Goal: Learn about a topic

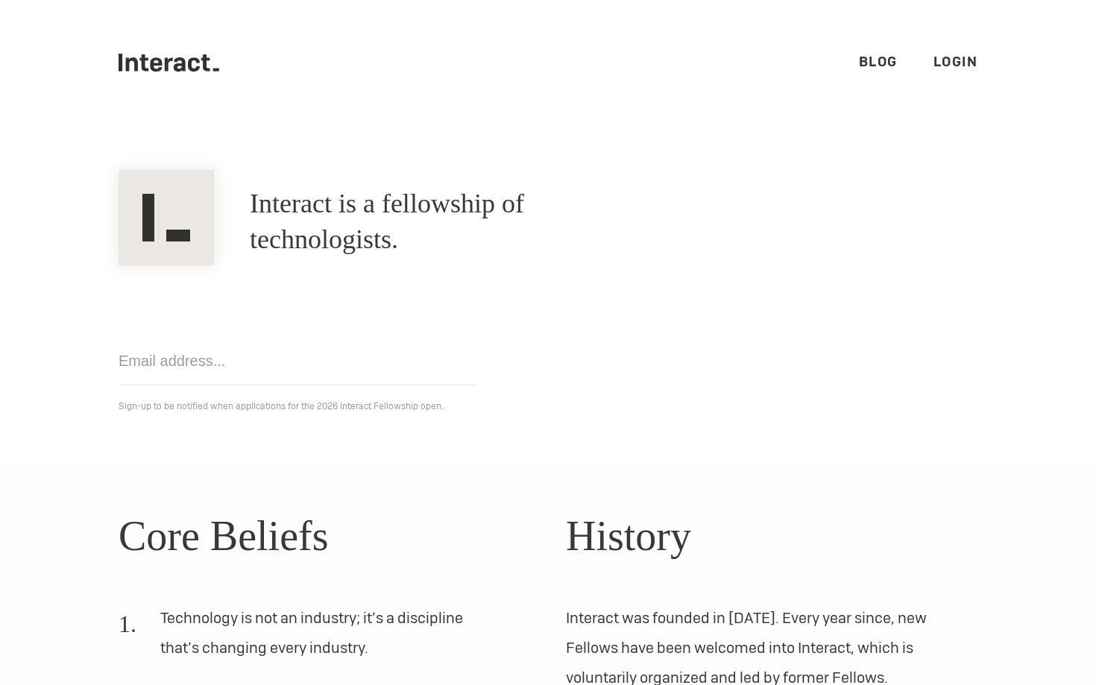
click at [887, 67] on link "Blog" at bounding box center [878, 61] width 39 height 17
click at [428, 515] on h2 "Core Beliefs" at bounding box center [325, 536] width 412 height 63
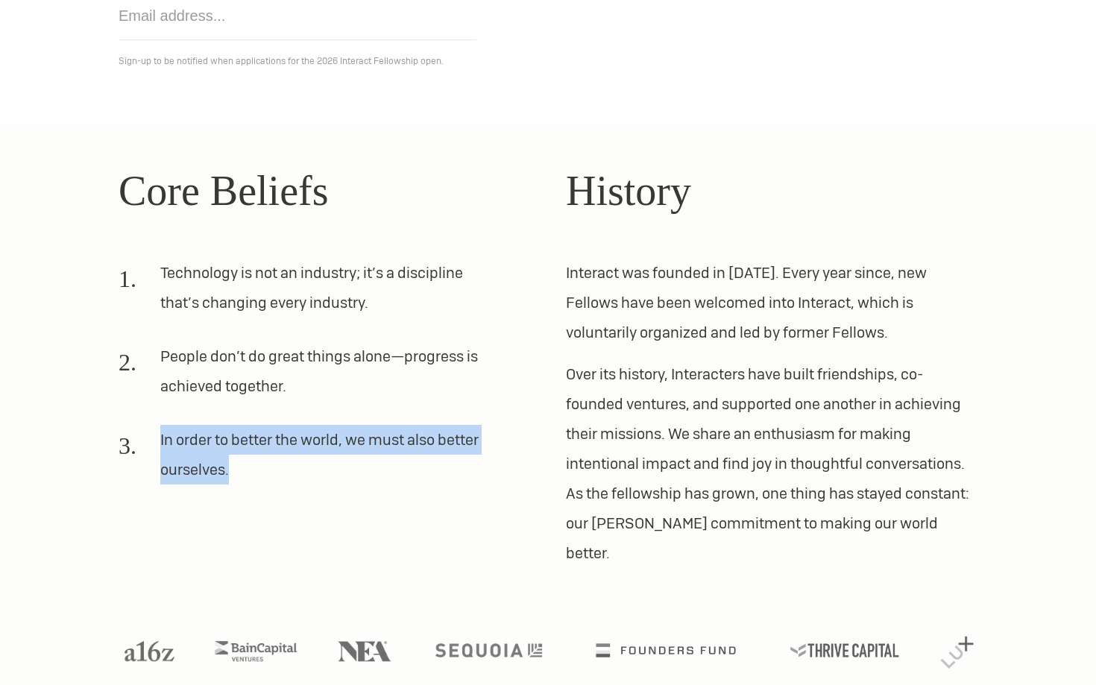
drag, startPoint x: 150, startPoint y: 447, endPoint x: 274, endPoint y: 468, distance: 126.4
click at [274, 468] on li "In order to better the world, we must also better ourselves." at bounding box center [307, 461] width 376 height 72
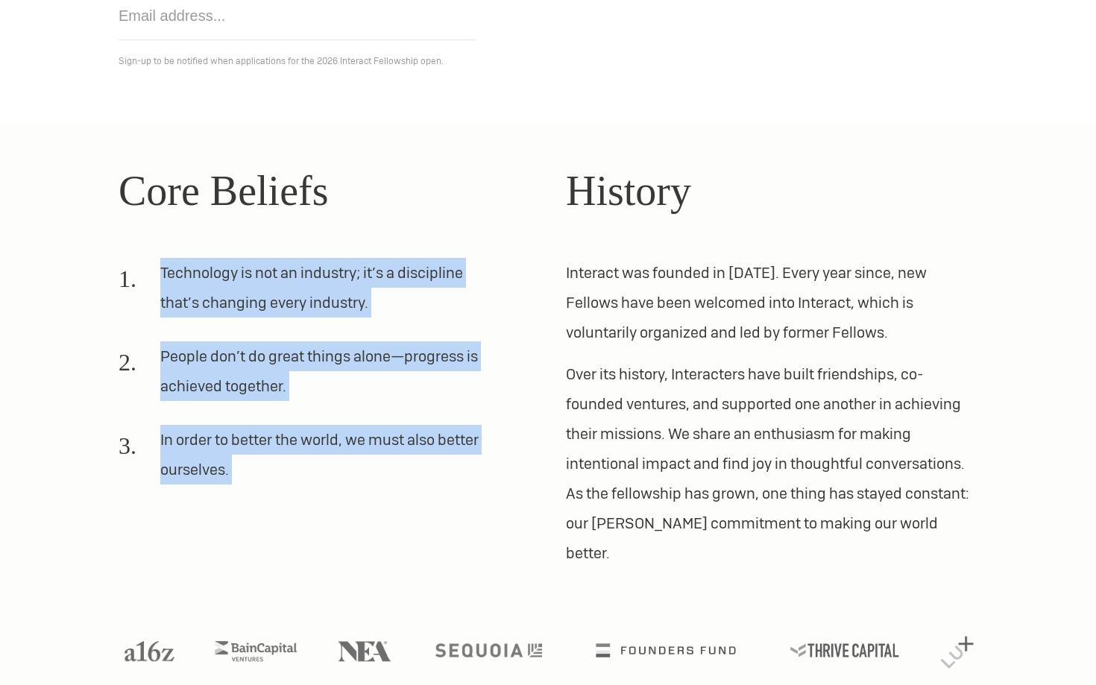
drag, startPoint x: 274, startPoint y: 470, endPoint x: 140, endPoint y: 267, distance: 243.2
click at [140, 267] on ol "Technology is not an industry; it’s a discipline that’s changing every industry…" at bounding box center [325, 377] width 412 height 239
click at [140, 267] on li "Technology is not an industry; it’s a discipline that’s changing every industry." at bounding box center [307, 294] width 376 height 72
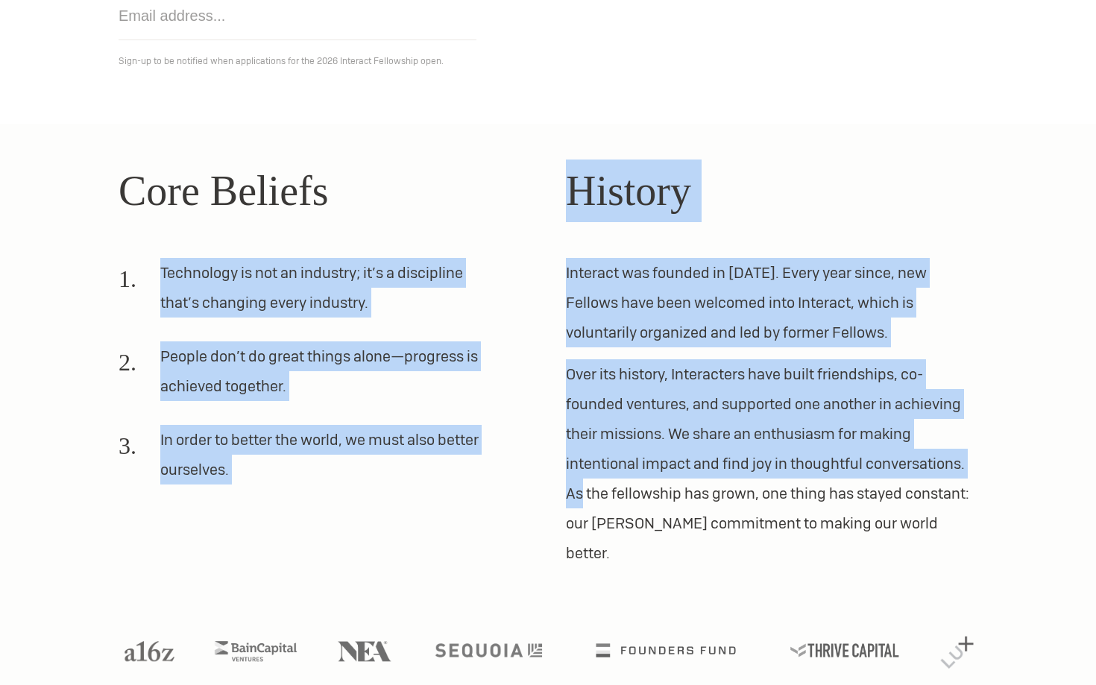
drag, startPoint x: 140, startPoint y: 267, endPoint x: 561, endPoint y: 482, distance: 472.3
click at [561, 482] on div "Core Beliefs Technology is not an industry; it’s a discipline that’s changing e…" at bounding box center [548, 364] width 895 height 409
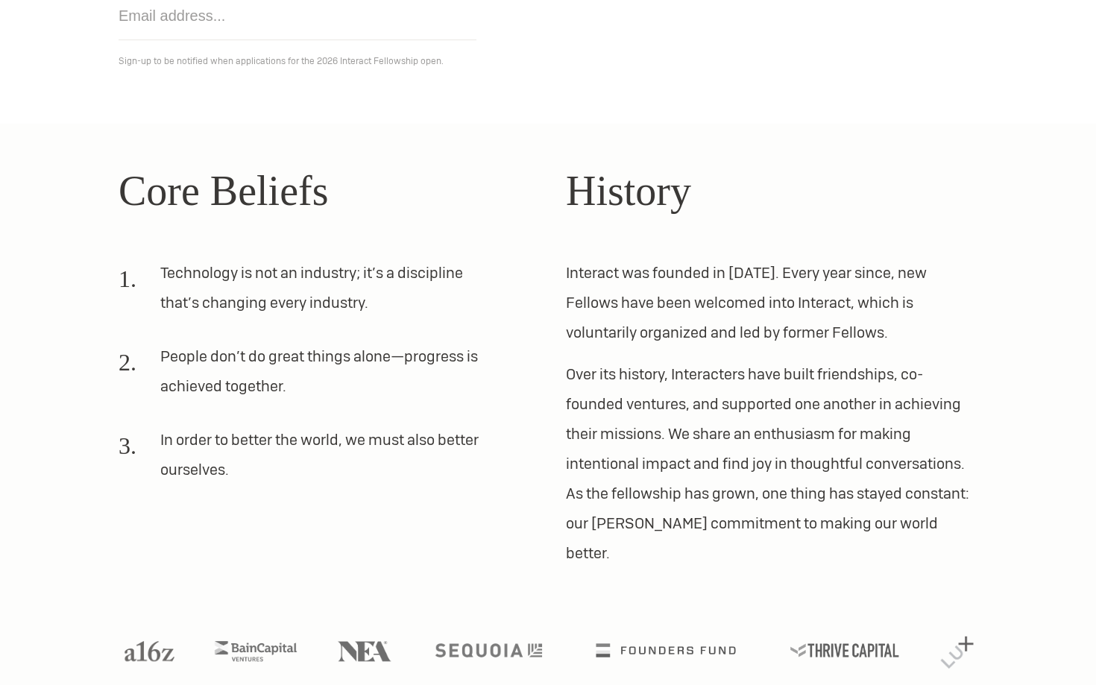
click at [502, 480] on ol "Technology is not an industry; it’s a discipline that’s changing every industry…" at bounding box center [325, 377] width 412 height 239
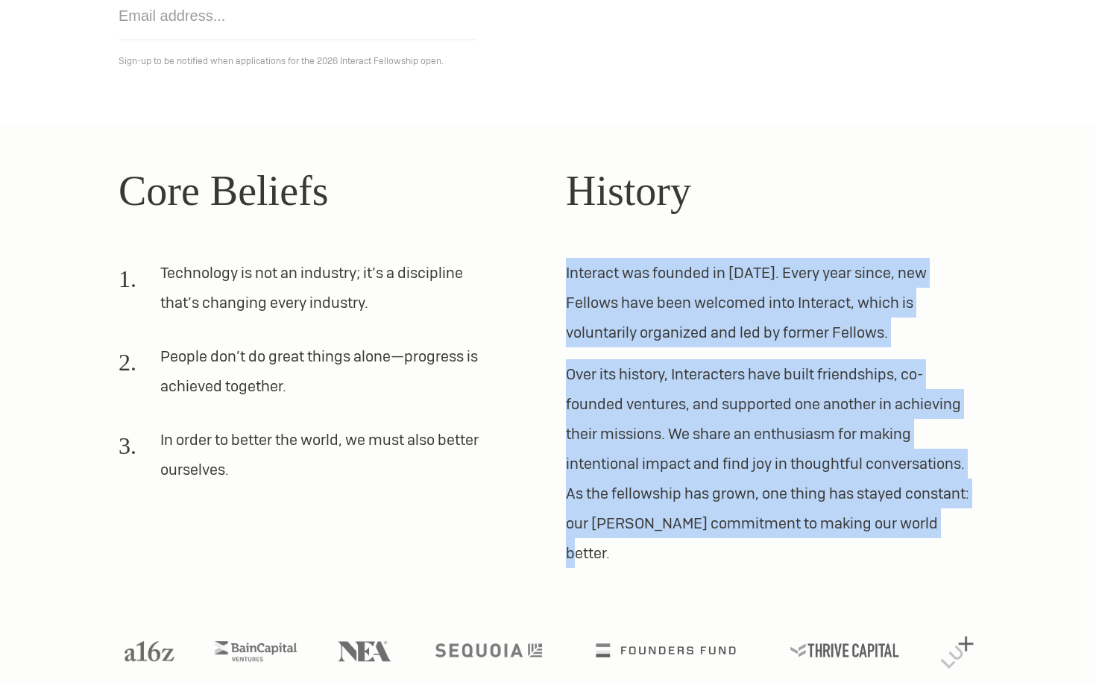
drag, startPoint x: 926, startPoint y: 536, endPoint x: 565, endPoint y: 271, distance: 447.5
click at [565, 271] on div "Core Beliefs Technology is not an industry; it’s a discipline that’s changing e…" at bounding box center [548, 364] width 895 height 409
click at [808, 314] on p "Interact was founded in [DATE]. Every year since, new Fellows have been welcome…" at bounding box center [772, 302] width 412 height 89
